Goal: Information Seeking & Learning: Learn about a topic

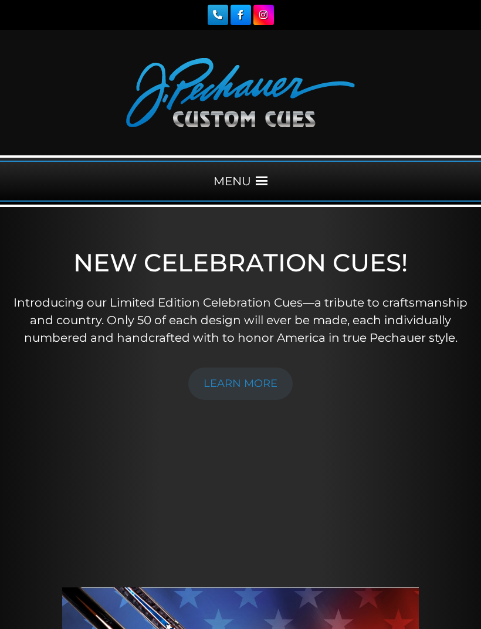
click at [266, 186] on span at bounding box center [262, 181] width 12 height 12
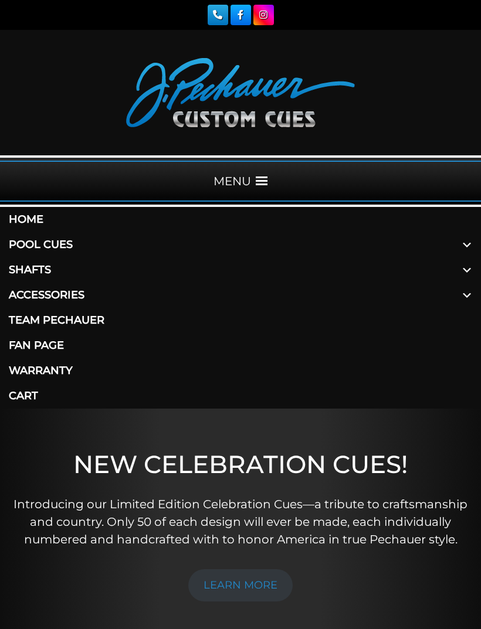
click at [73, 239] on link "Pool Cues" at bounding box center [240, 244] width 481 height 25
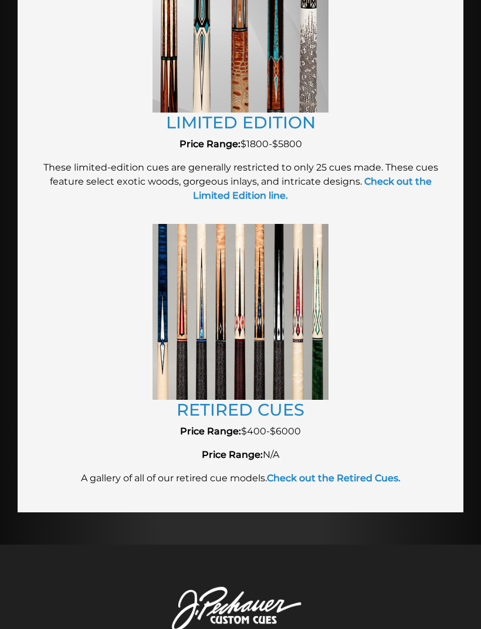
scroll to position [2299, 0]
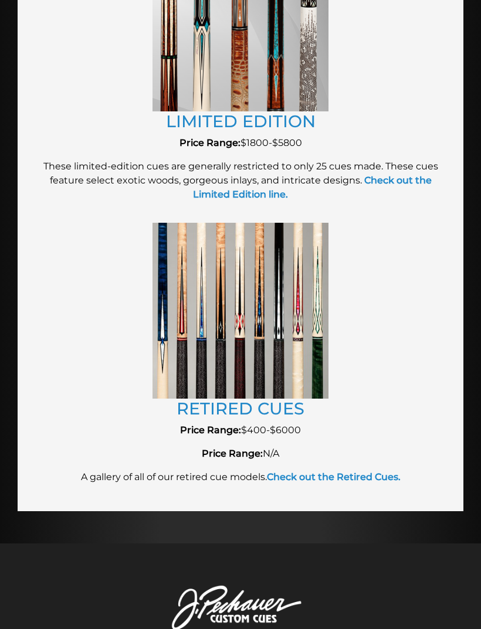
click at [367, 471] on strong "Check out the Retired Cues." at bounding box center [334, 476] width 134 height 11
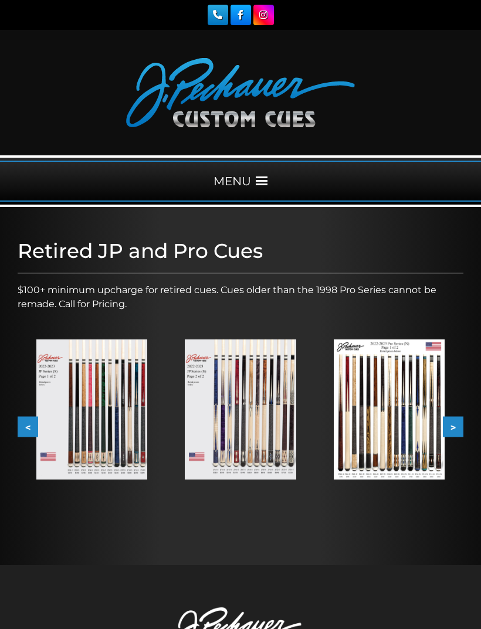
click at [267, 178] on span at bounding box center [262, 181] width 12 height 12
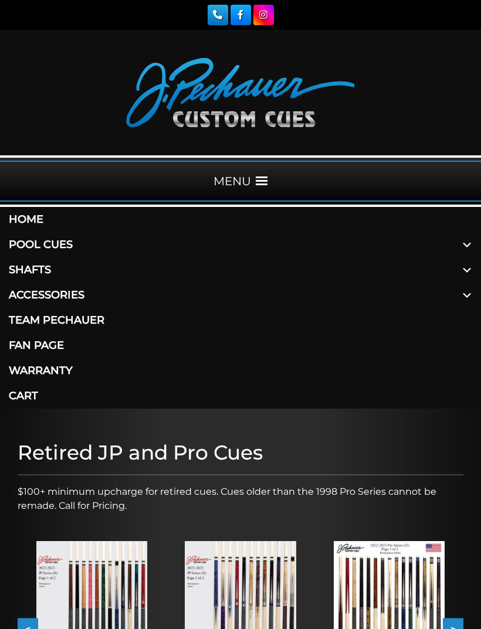
click at [67, 368] on link "Warranty" at bounding box center [240, 370] width 481 height 25
click at [83, 233] on link "Pool Cues" at bounding box center [240, 244] width 481 height 25
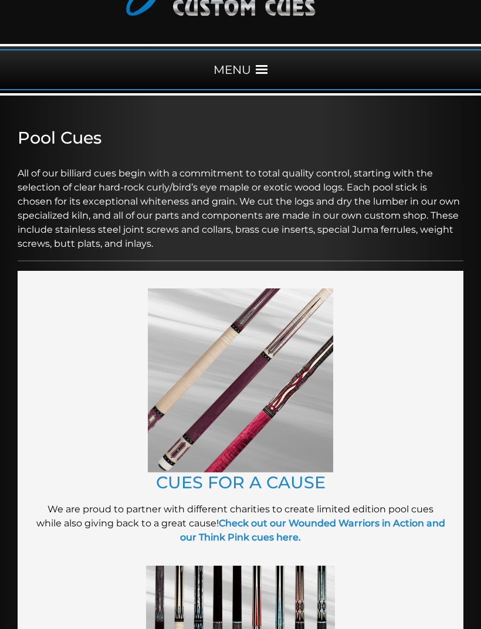
scroll to position [112, 0]
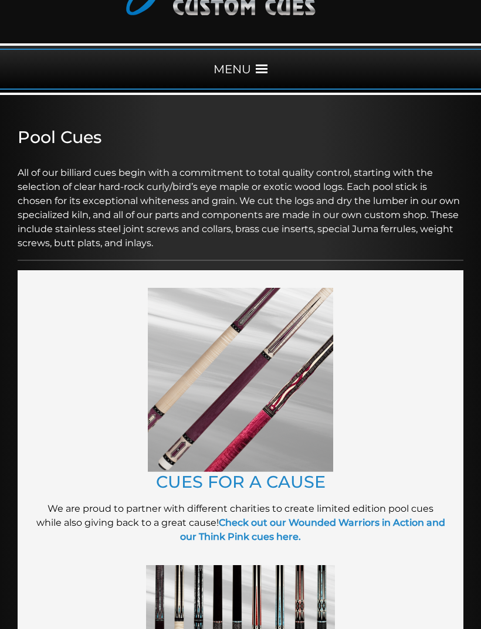
click at [191, 440] on img at bounding box center [240, 380] width 185 height 184
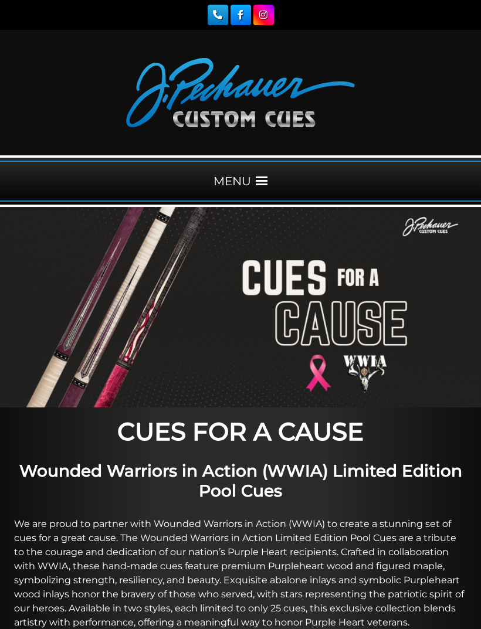
click at [267, 178] on span at bounding box center [262, 181] width 12 height 12
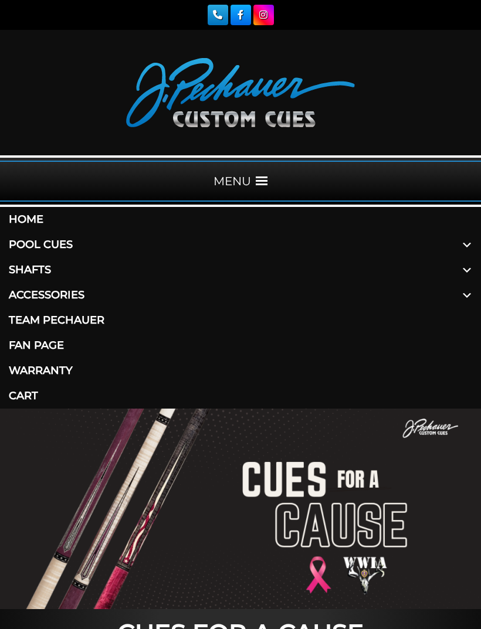
click at [72, 243] on link "Pool Cues" at bounding box center [240, 244] width 481 height 25
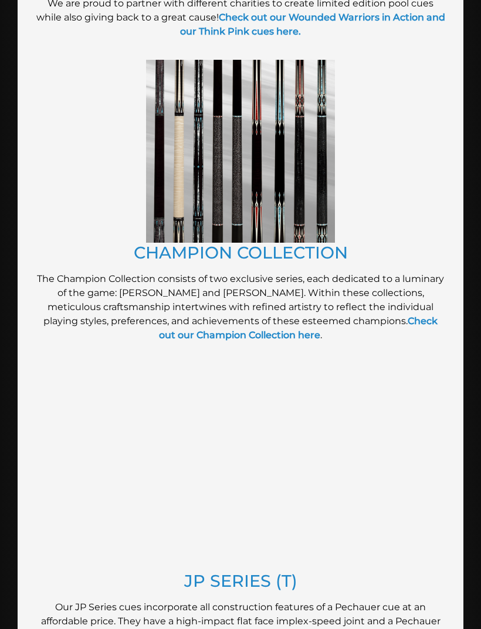
scroll to position [616, 0]
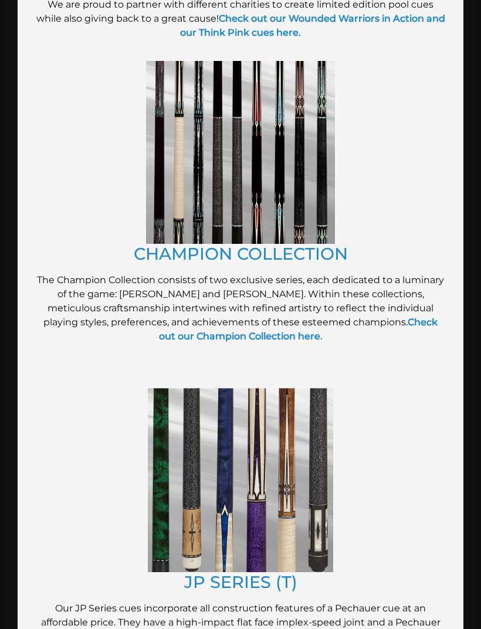
click at [297, 333] on link "Check out our Champion Collection here" at bounding box center [298, 329] width 278 height 25
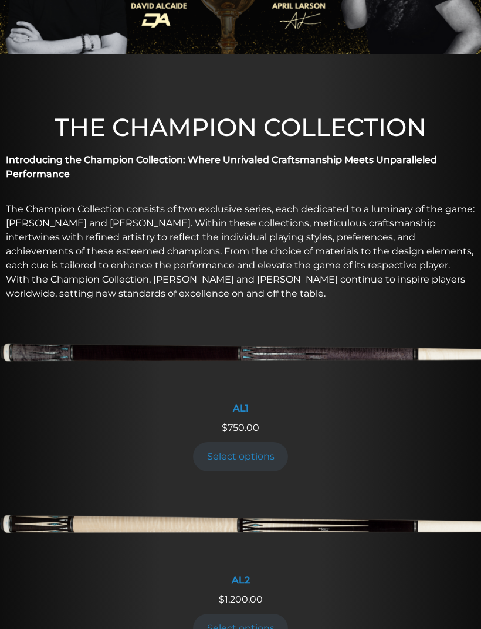
scroll to position [315, 0]
